Goal: Submit feedback/report problem: Provide input to the site owners about the experience or issues

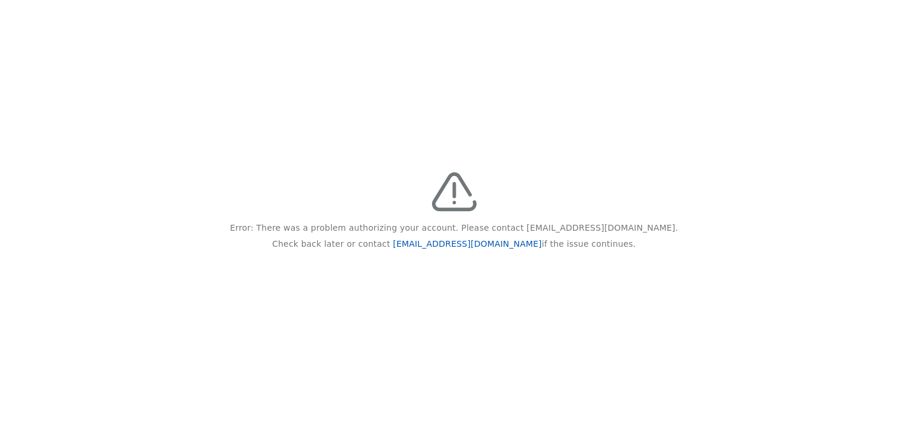
click at [490, 245] on link "feedback@recidiviz.org" at bounding box center [467, 244] width 149 height 10
